Goal: Task Accomplishment & Management: Use online tool/utility

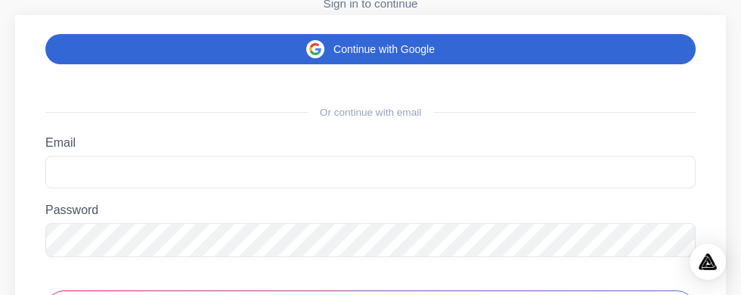
click at [607, 64] on button "Continue with Google" at bounding box center [370, 49] width 651 height 30
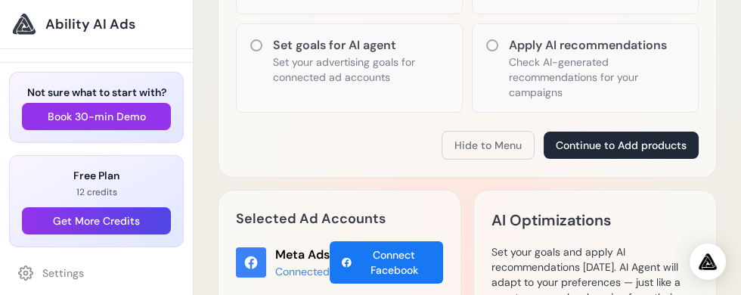
scroll to position [446, 0]
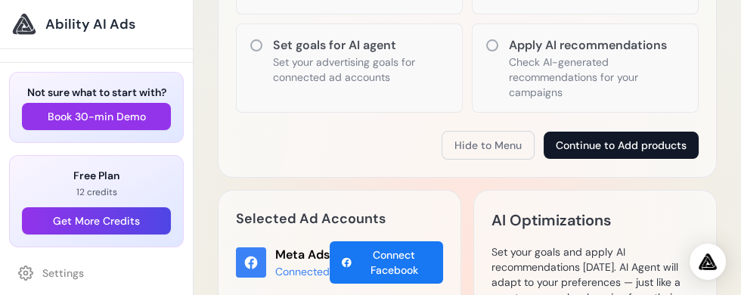
click at [668, 135] on button "Continue to Add products" at bounding box center [621, 145] width 155 height 27
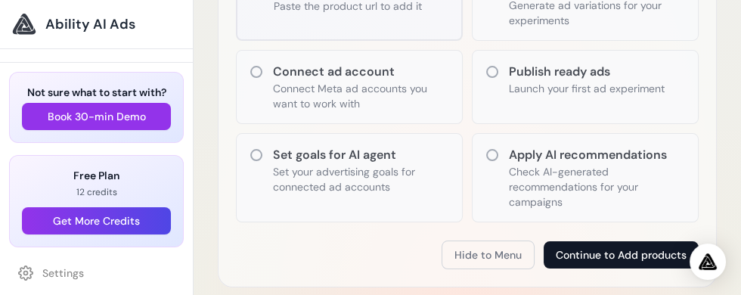
scroll to position [337, 0]
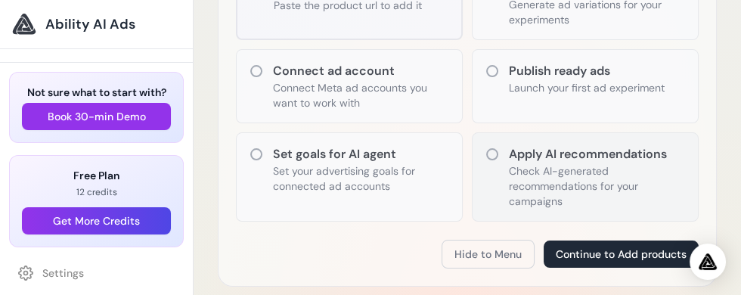
click at [492, 148] on icon at bounding box center [492, 154] width 15 height 15
